Goal: Task Accomplishment & Management: Manage account settings

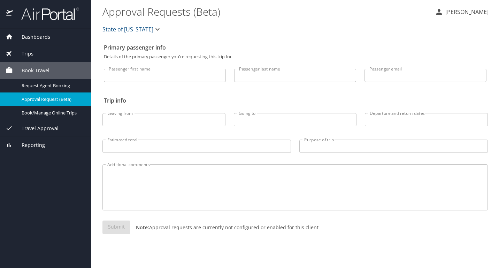
select select "US"
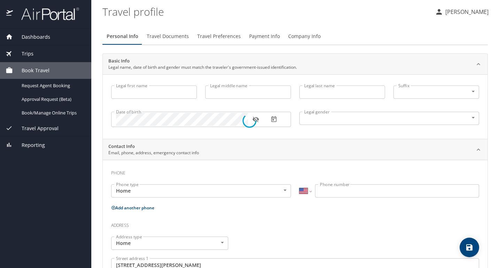
type input "Mary"
type input "Ann"
type input "Sullivan"
type input "Female"
type input "Michael"
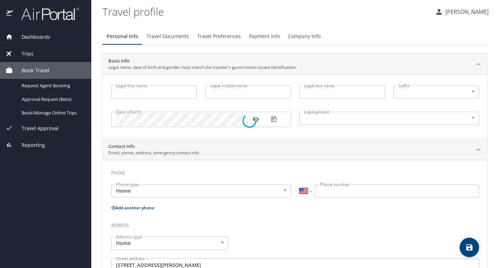
type input "Sullivan"
type input "(719) 433-4542"
type input "msulli4985@gmail.com"
type input "United States of America"
type input "Colorado"
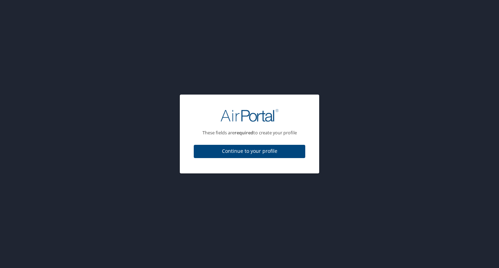
click at [265, 152] on span "Continue to your profile" at bounding box center [249, 151] width 100 height 9
select select "US"
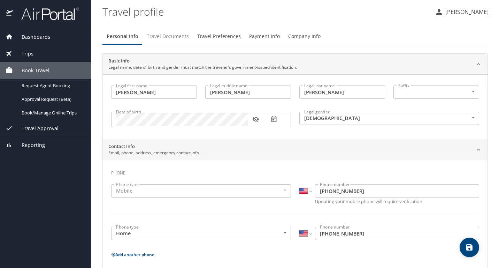
click at [178, 36] on span "Travel Documents" at bounding box center [168, 36] width 42 height 9
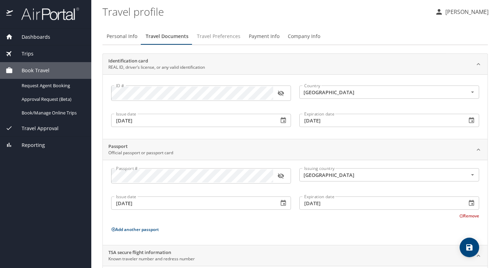
click at [223, 40] on span "Travel Preferences" at bounding box center [219, 36] width 44 height 9
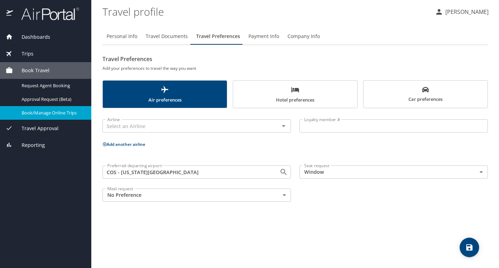
click at [65, 114] on span "Book/Manage Online Trips" at bounding box center [52, 112] width 61 height 7
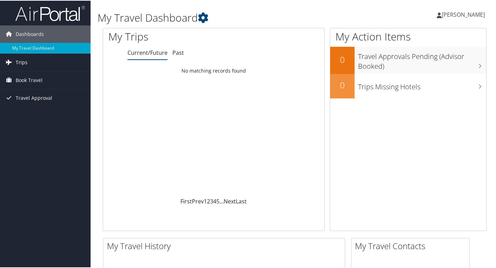
click at [73, 63] on link "Trips" at bounding box center [45, 61] width 91 height 17
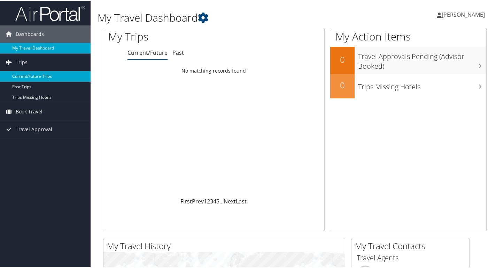
click at [46, 76] on link "Current/Future Trips" at bounding box center [45, 75] width 91 height 10
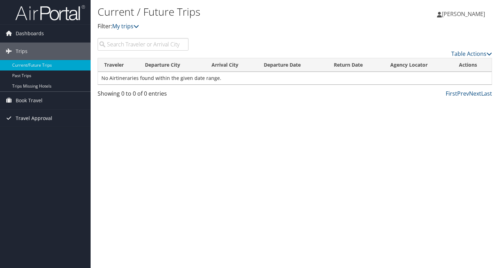
click at [25, 118] on span "Travel Approval" at bounding box center [34, 117] width 37 height 17
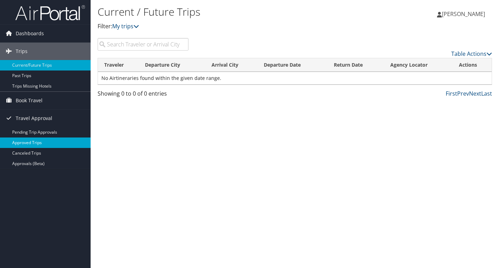
click at [41, 142] on link "Approved Trips" at bounding box center [45, 142] width 91 height 10
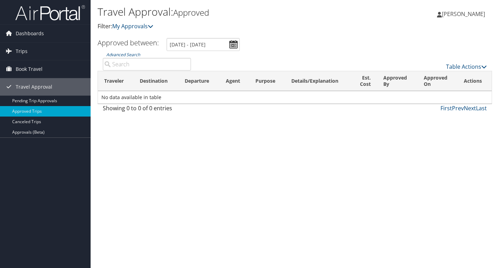
click at [462, 14] on span "[PERSON_NAME]" at bounding box center [463, 14] width 43 height 8
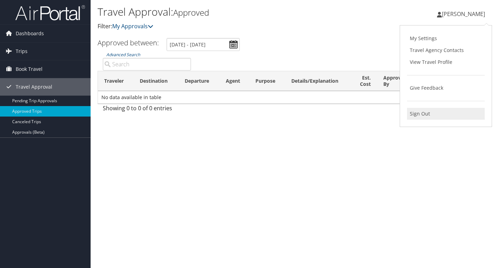
click at [429, 117] on link "Sign Out" at bounding box center [446, 114] width 78 height 12
